Goal: Information Seeking & Learning: Get advice/opinions

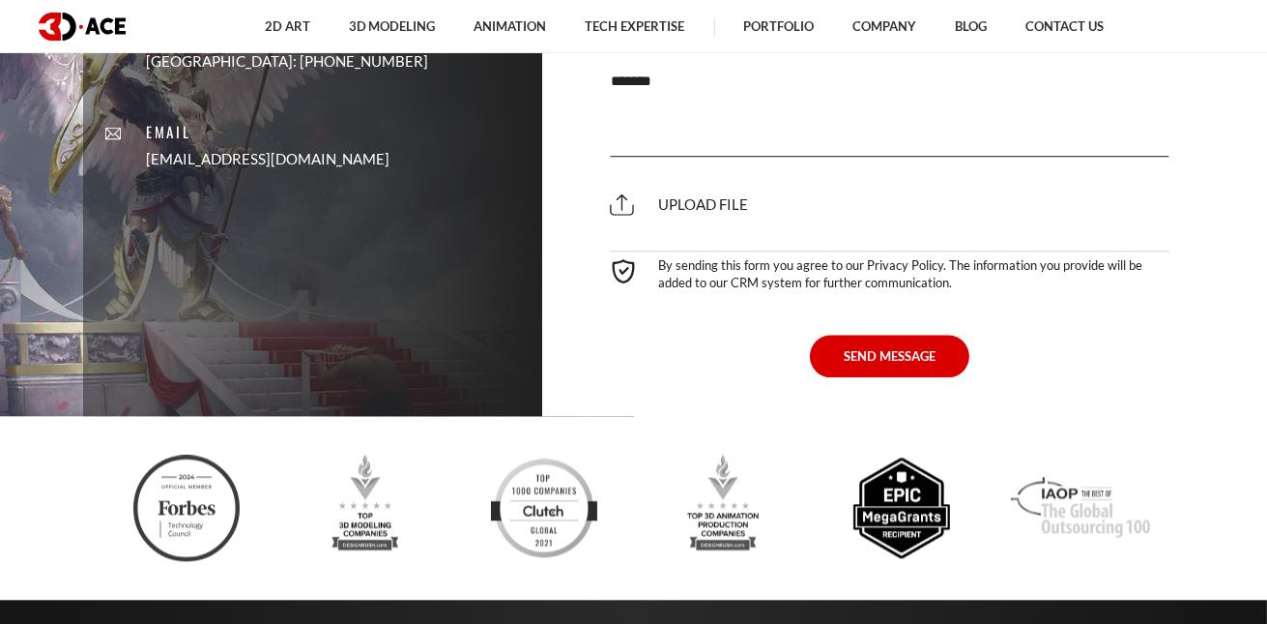
scroll to position [6770, 0]
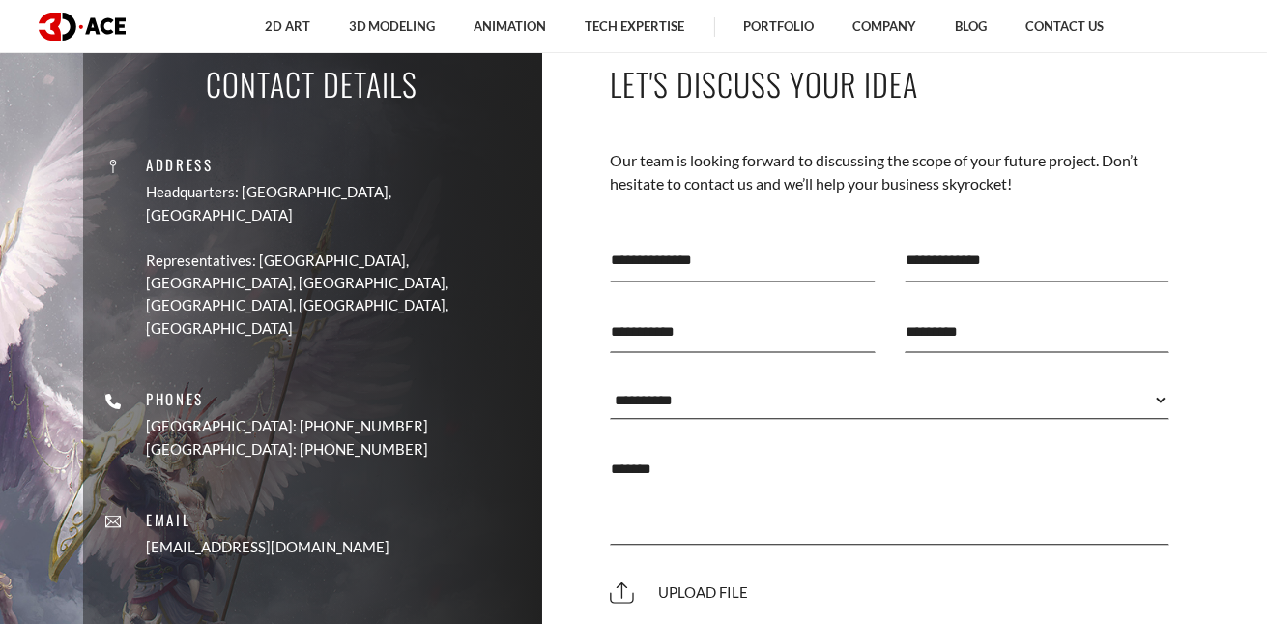
drag, startPoint x: 1257, startPoint y: 508, endPoint x: 1279, endPoint y: 494, distance: 26.0
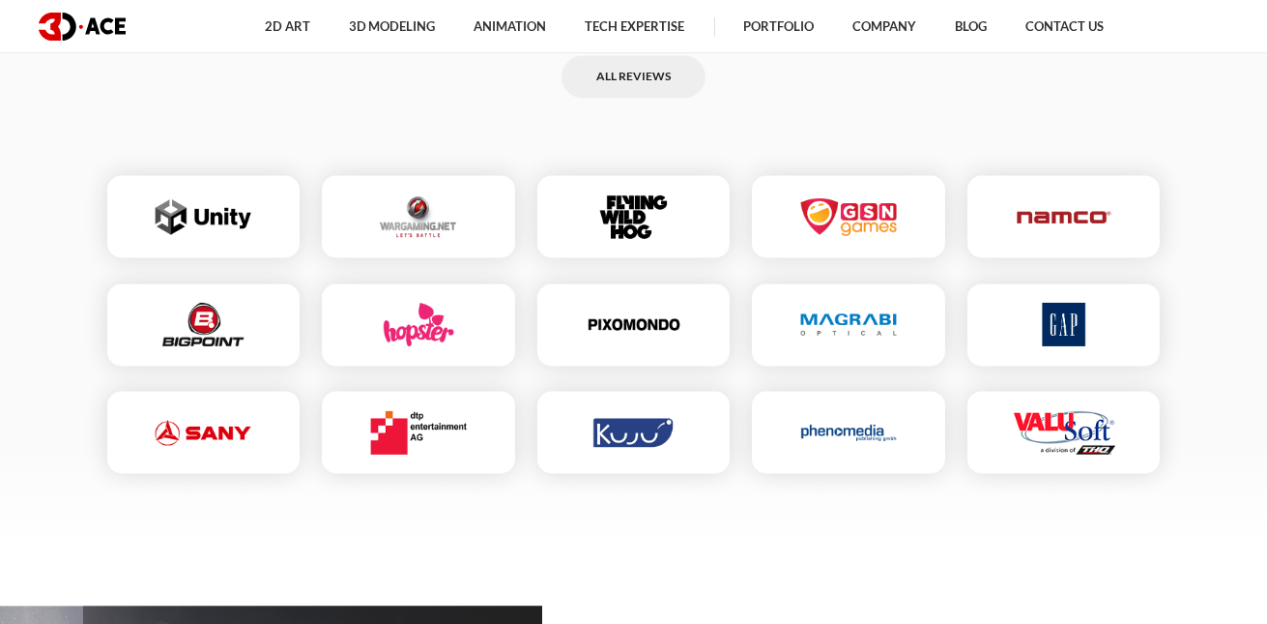
scroll to position [6195, 0]
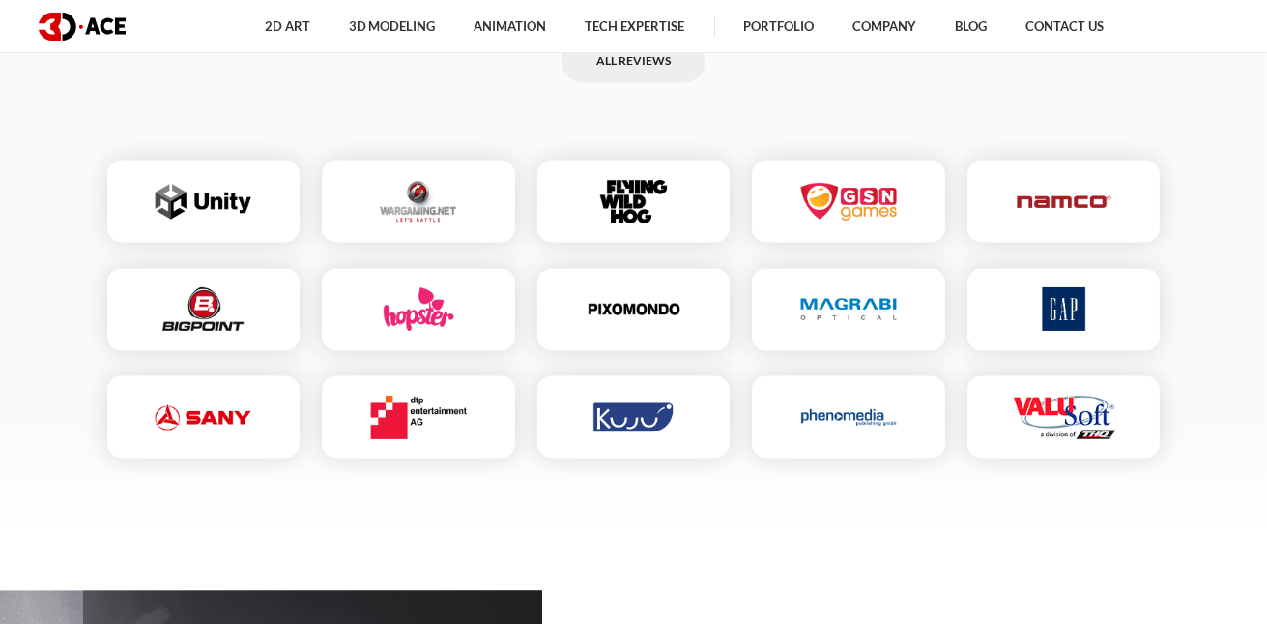
drag, startPoint x: 900, startPoint y: 317, endPoint x: 941, endPoint y: 315, distance: 40.6
click at [927, 315] on div at bounding box center [848, 309] width 213 height 102
click at [940, 315] on div at bounding box center [848, 309] width 213 height 102
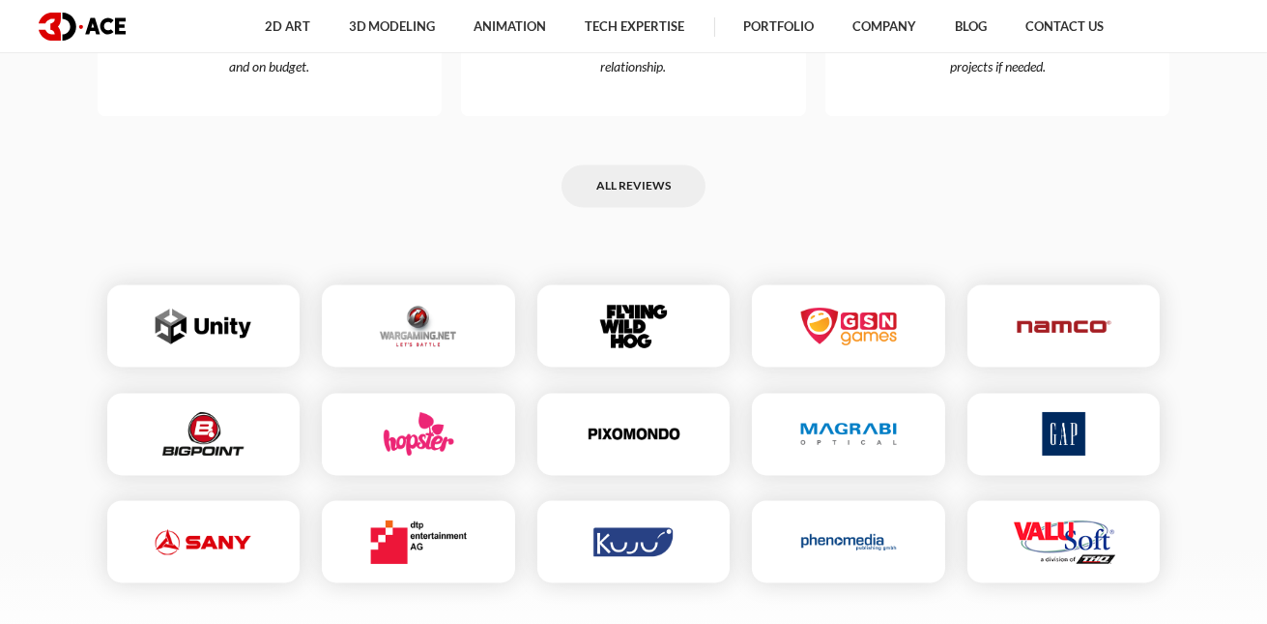
scroll to position [6002, 0]
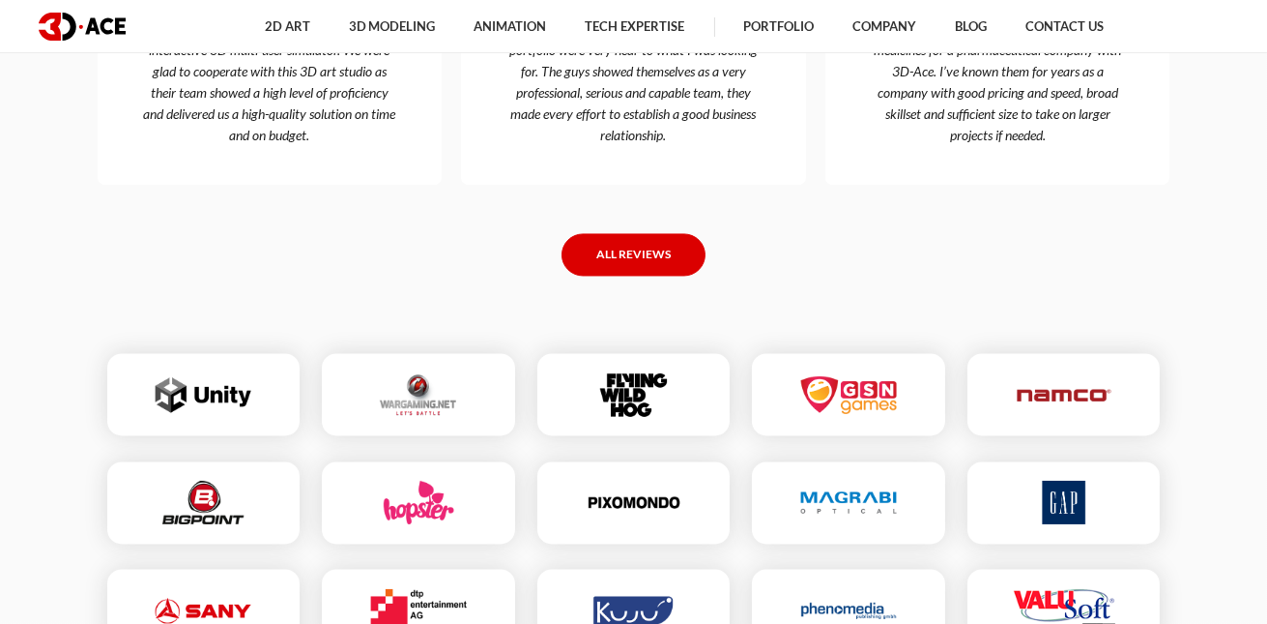
click at [633, 263] on link "All reviews" at bounding box center [634, 255] width 144 height 44
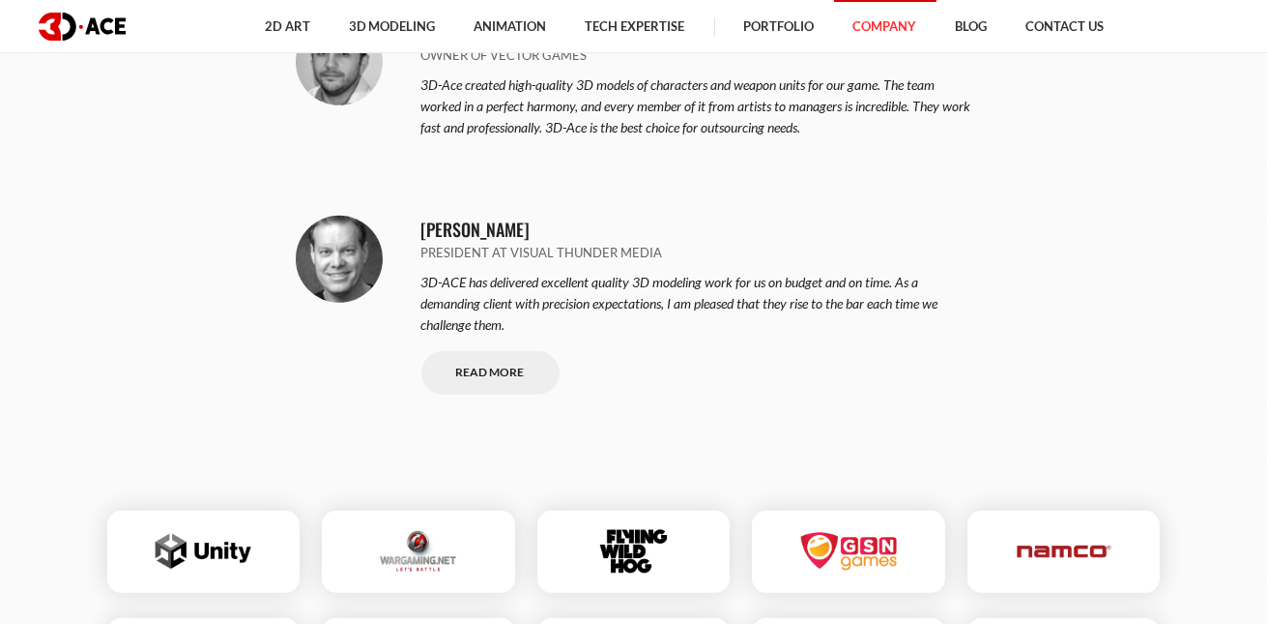
scroll to position [1932, 0]
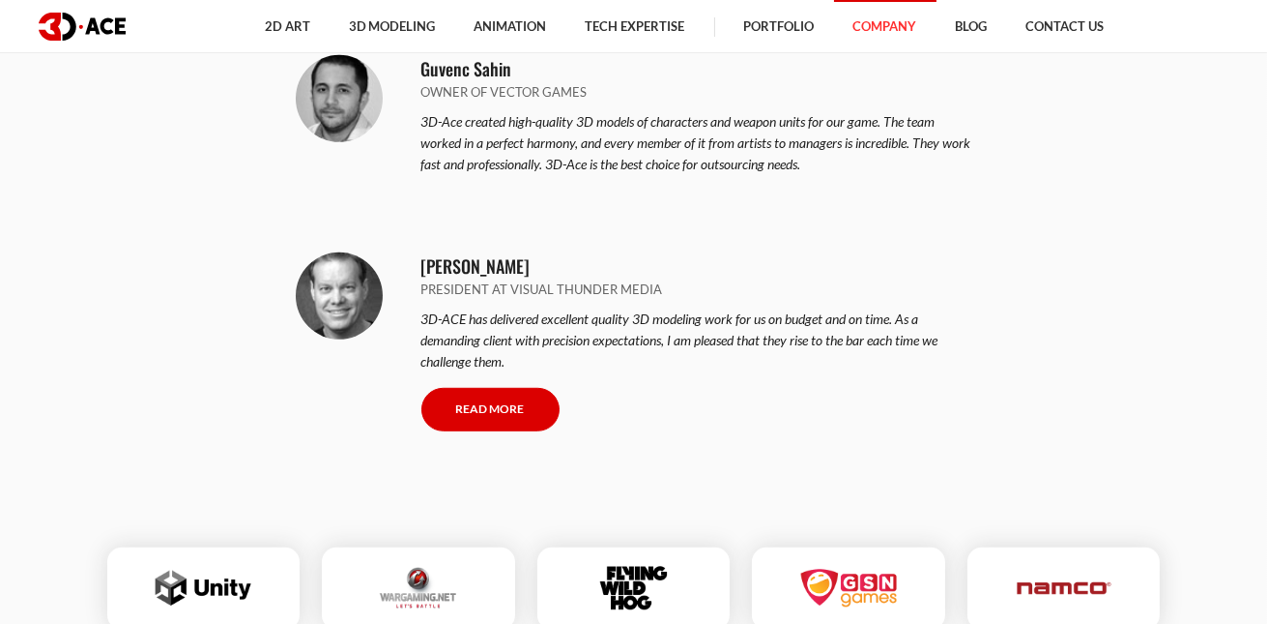
click at [459, 407] on link "Read More" at bounding box center [490, 410] width 138 height 44
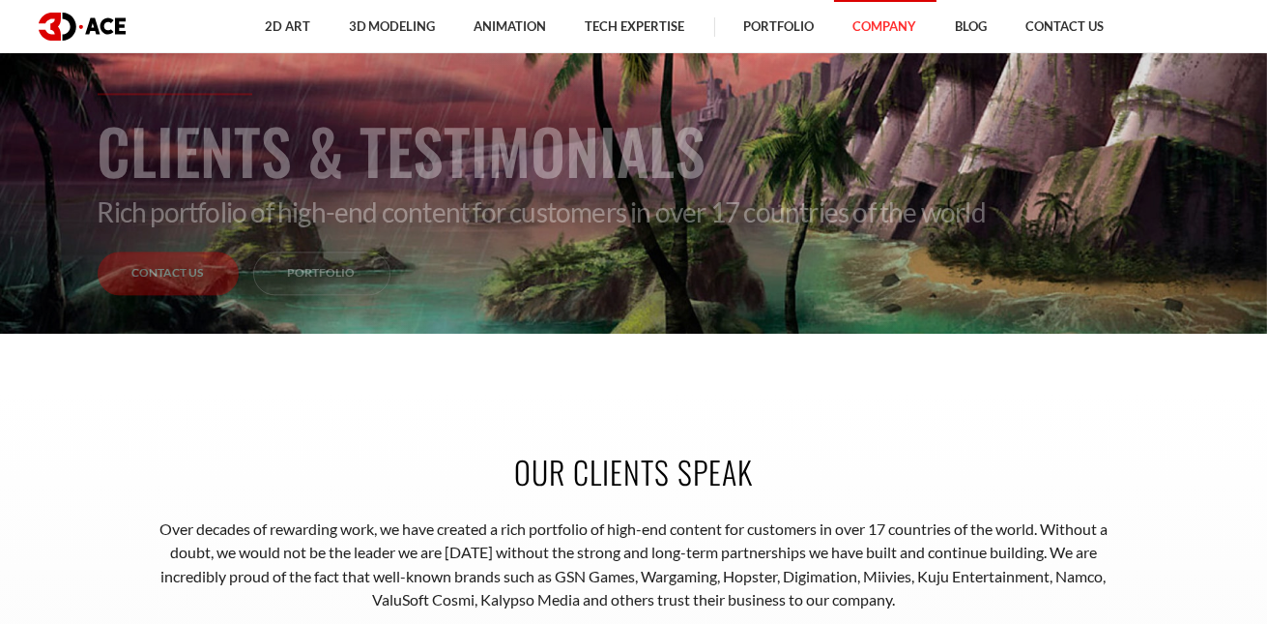
scroll to position [0, 0]
